Goal: Task Accomplishment & Management: Use online tool/utility

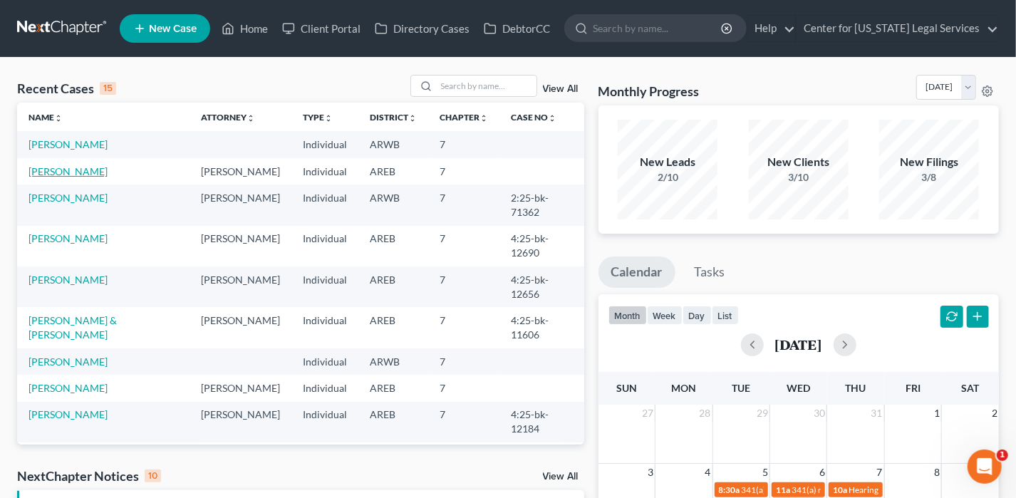
click at [61, 170] on link "[PERSON_NAME]" at bounding box center [67, 171] width 79 height 12
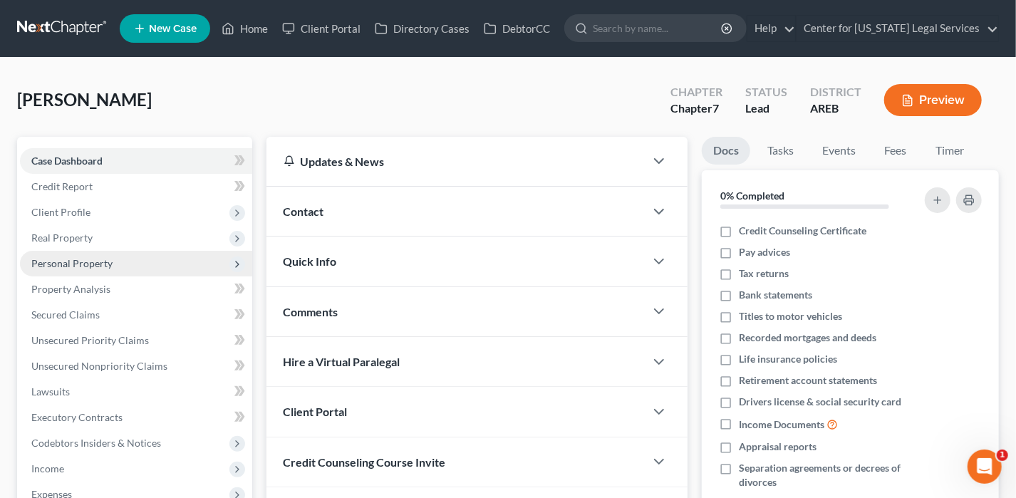
click at [85, 259] on span "Personal Property" at bounding box center [71, 263] width 81 height 12
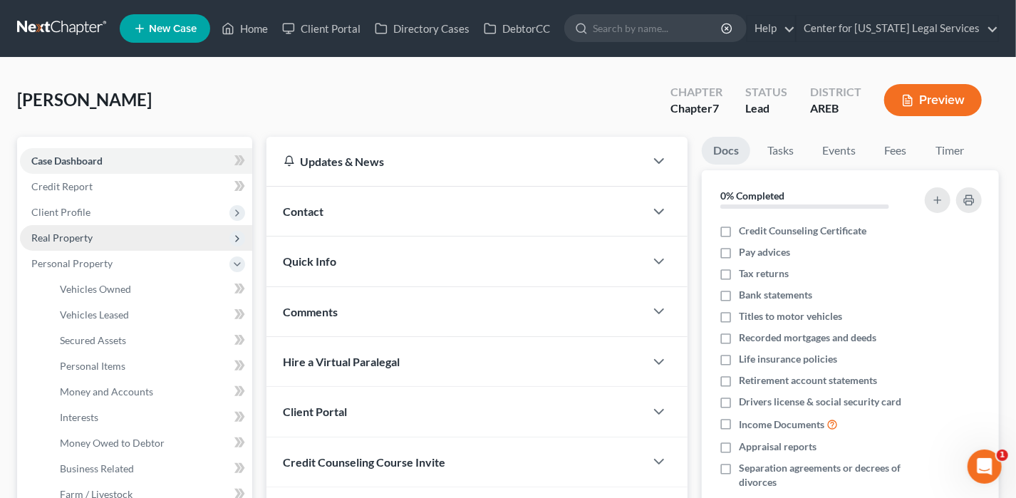
click at [83, 234] on span "Real Property" at bounding box center [61, 238] width 61 height 12
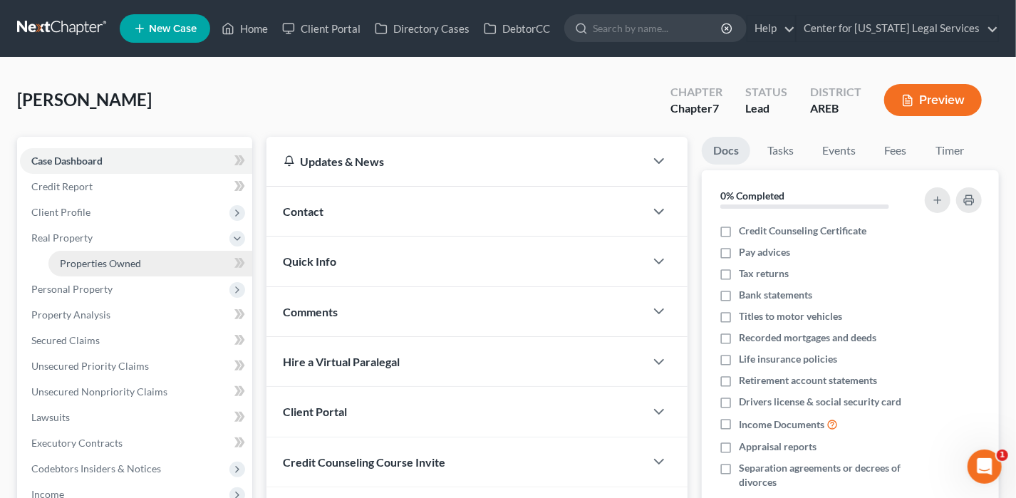
click at [93, 257] on span "Properties Owned" at bounding box center [100, 263] width 81 height 12
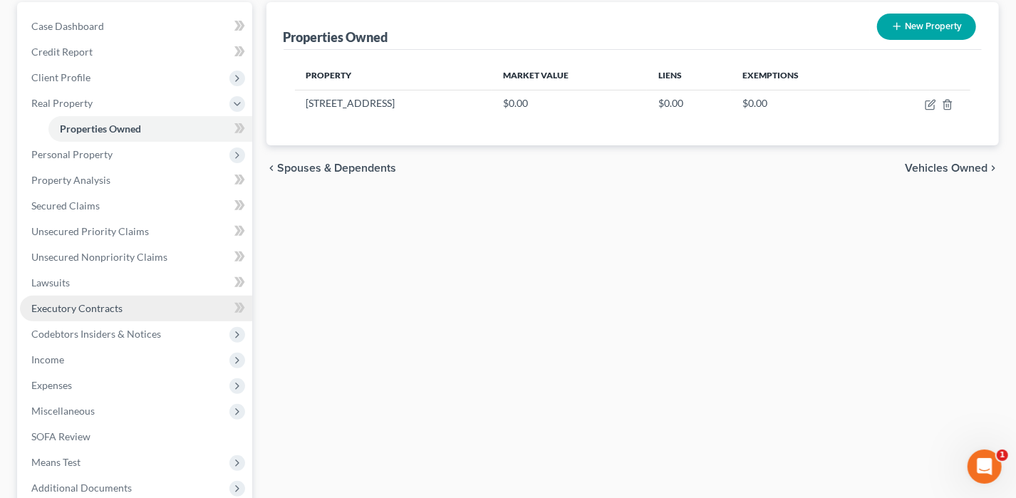
scroll to position [142, 0]
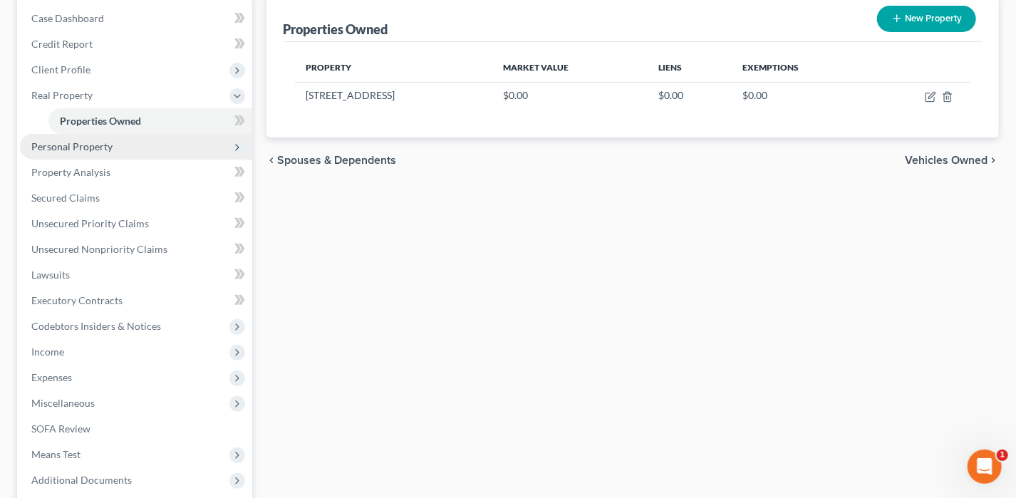
click at [71, 147] on span "Personal Property" at bounding box center [71, 146] width 81 height 12
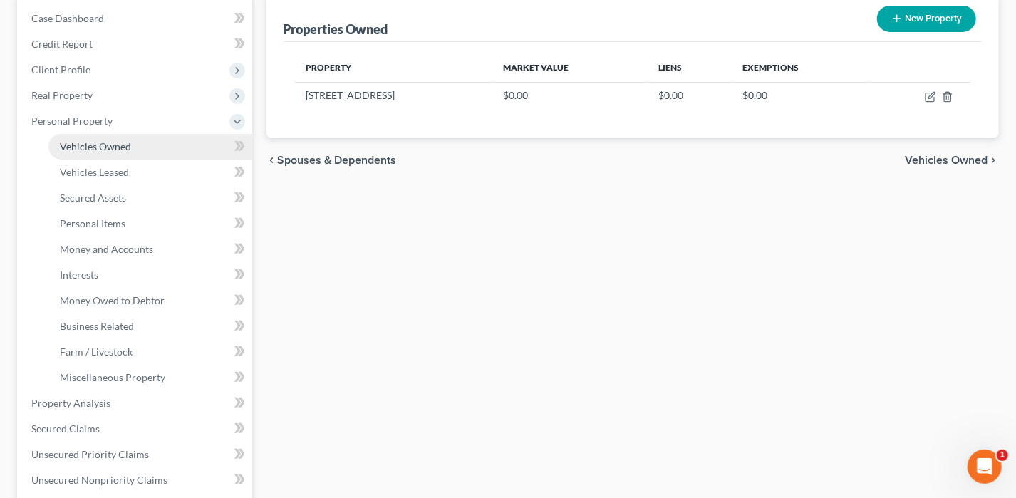
click at [100, 145] on span "Vehicles Owned" at bounding box center [95, 146] width 71 height 12
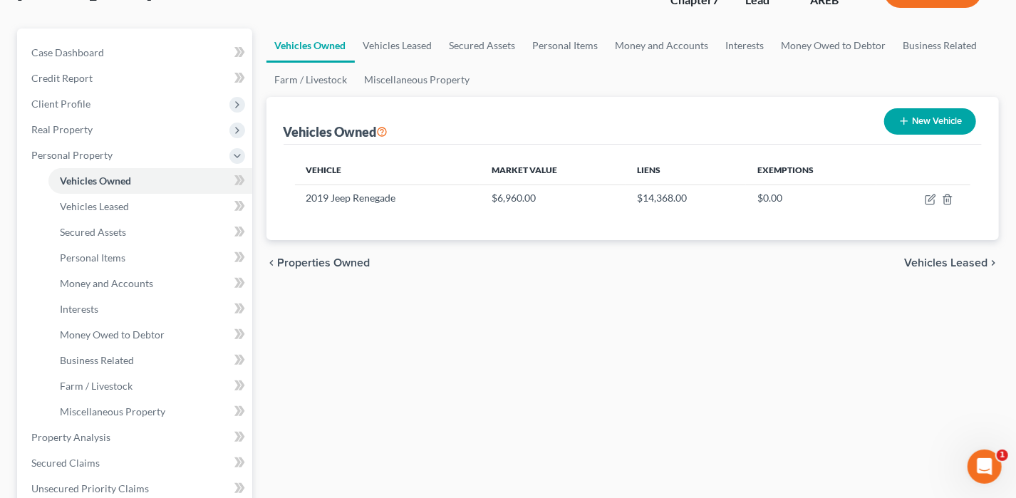
scroll to position [142, 0]
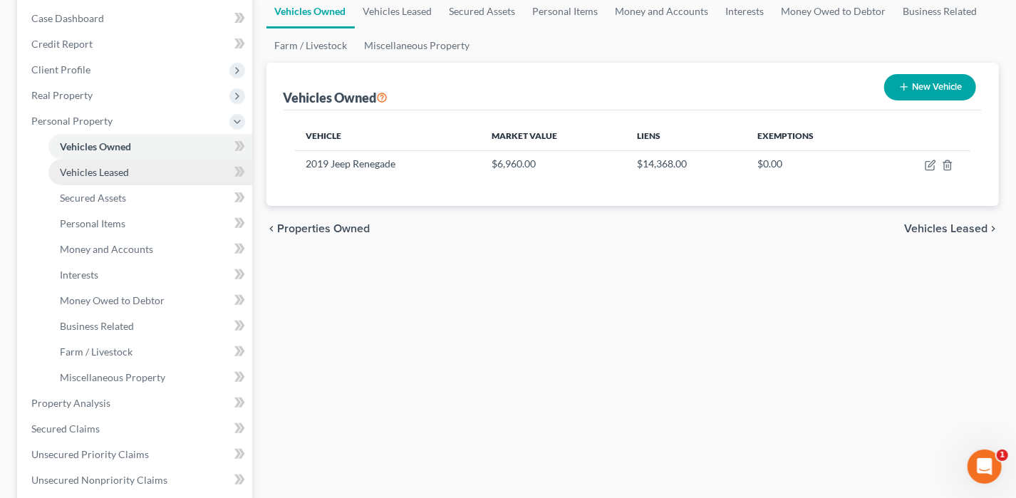
click at [105, 176] on span "Vehicles Leased" at bounding box center [94, 172] width 69 height 12
